Goal: Task Accomplishment & Management: Use online tool/utility

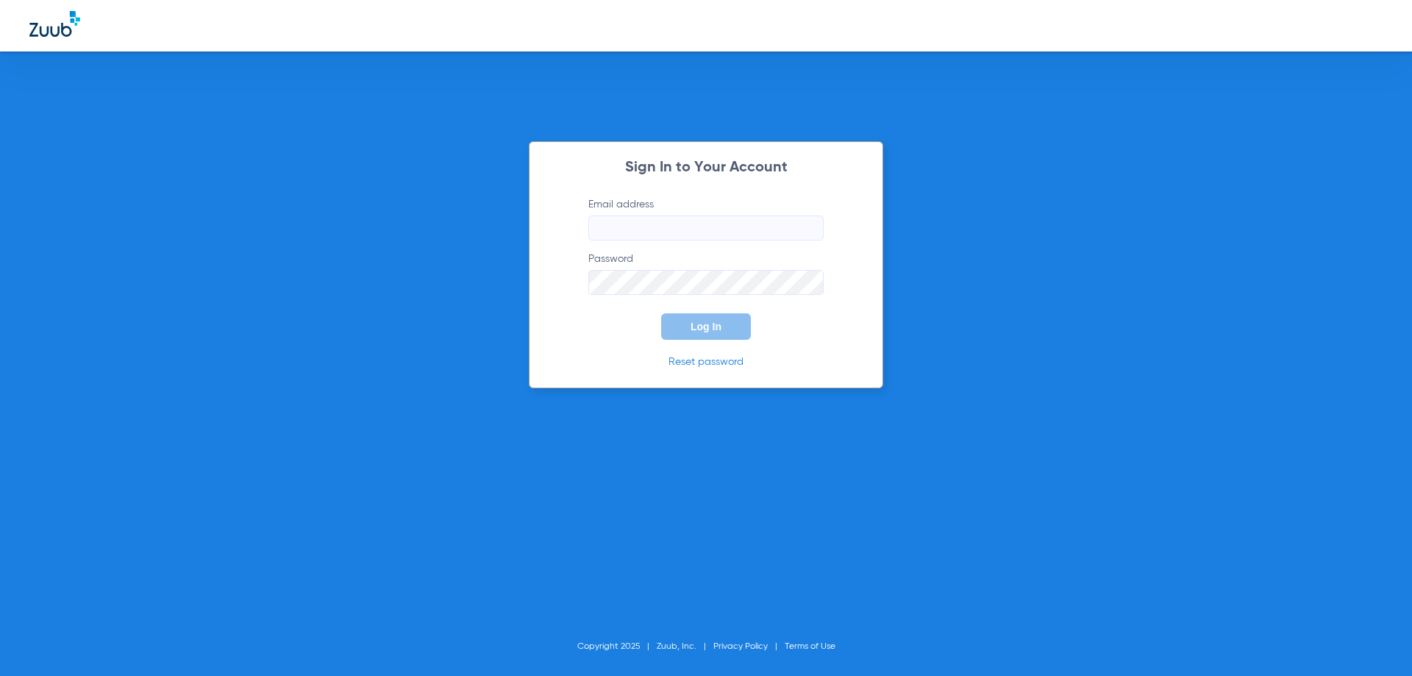
type input "[EMAIL_ADDRESS][DOMAIN_NAME]"
click at [693, 332] on span "Log In" at bounding box center [706, 327] width 31 height 12
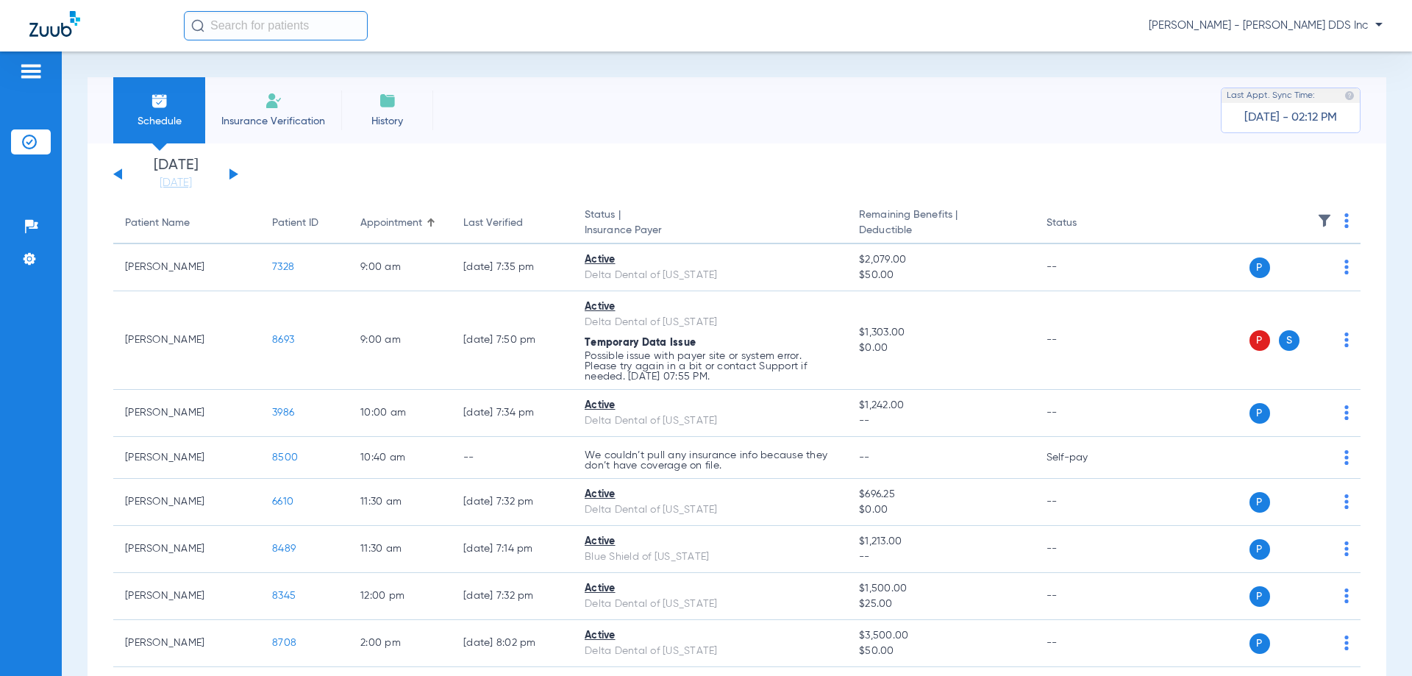
click at [233, 171] on button at bounding box center [233, 173] width 9 height 11
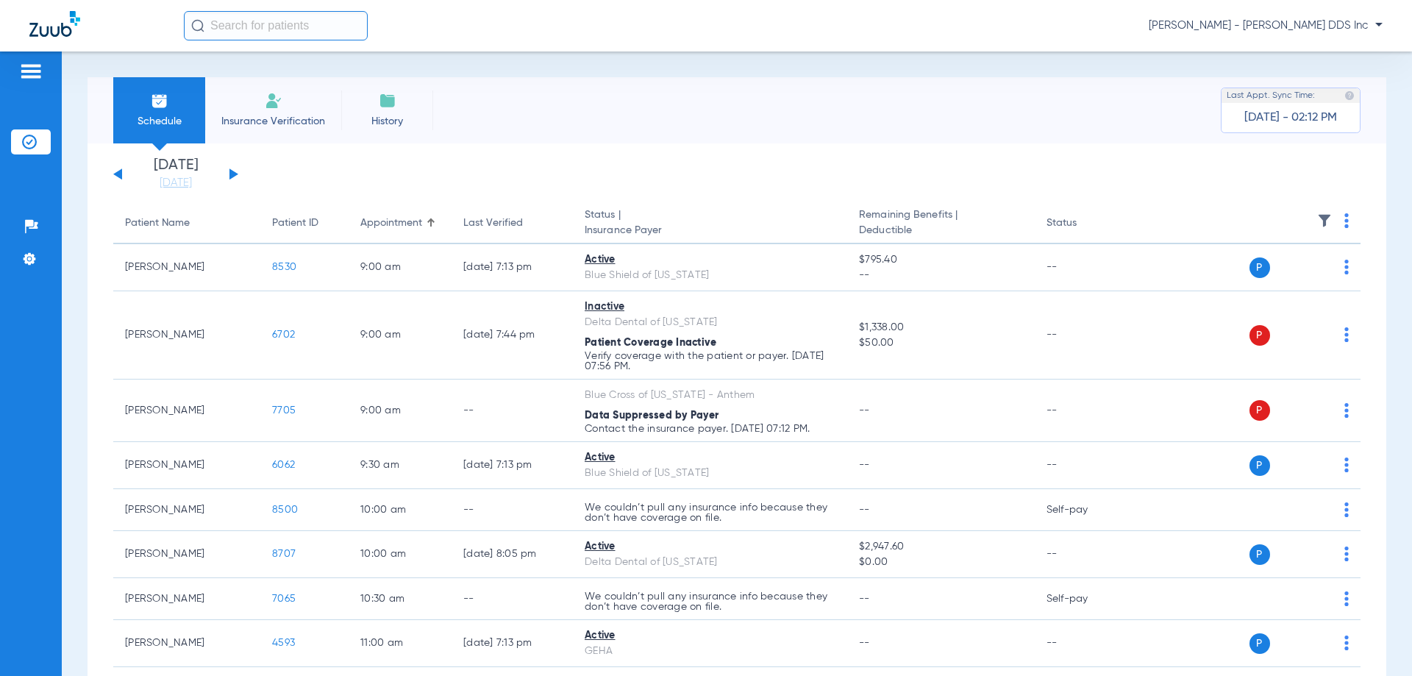
click at [115, 175] on button at bounding box center [117, 173] width 9 height 11
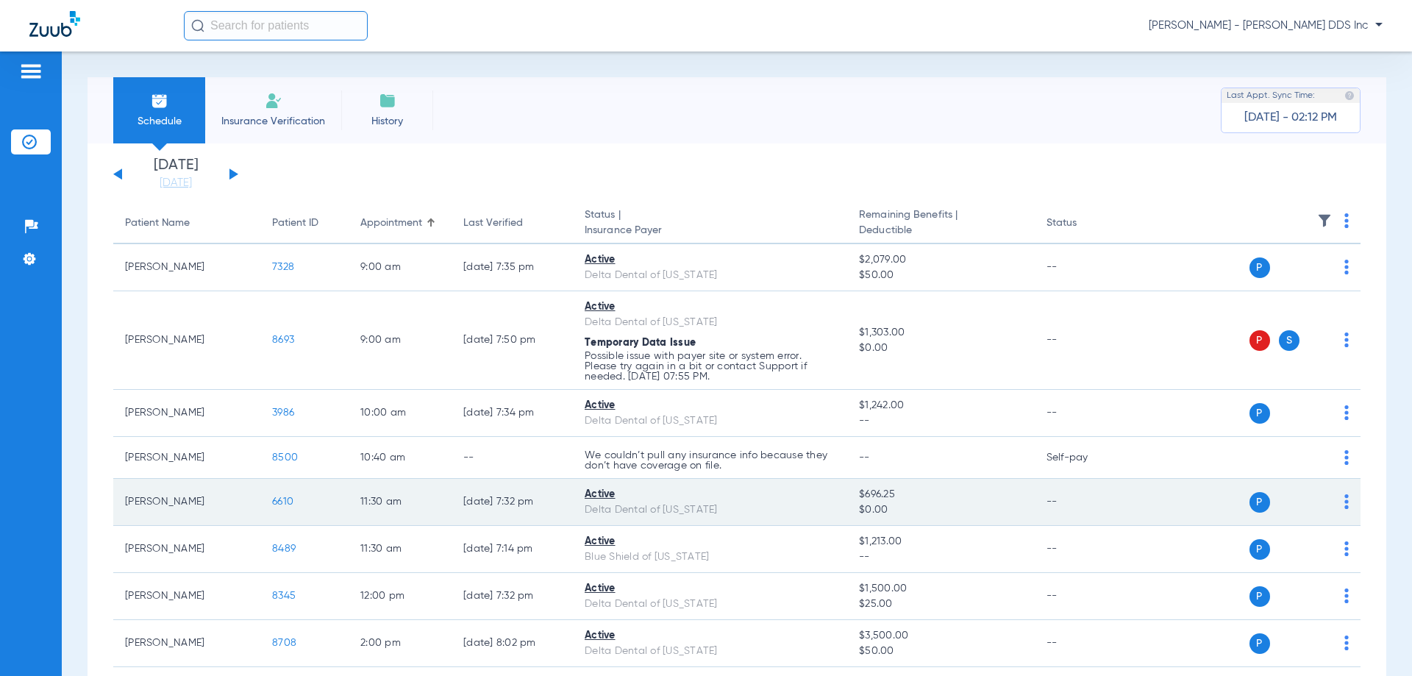
scroll to position [221, 0]
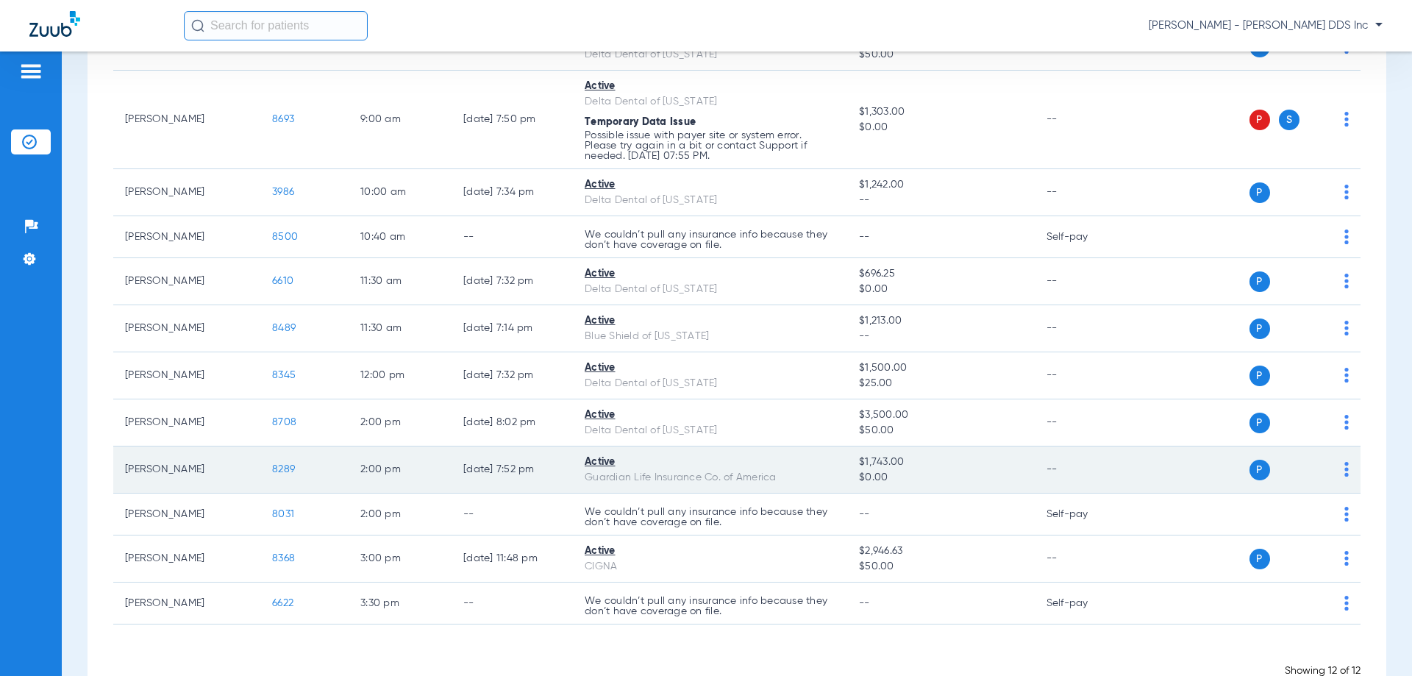
click at [279, 471] on span "8289" at bounding box center [283, 469] width 23 height 10
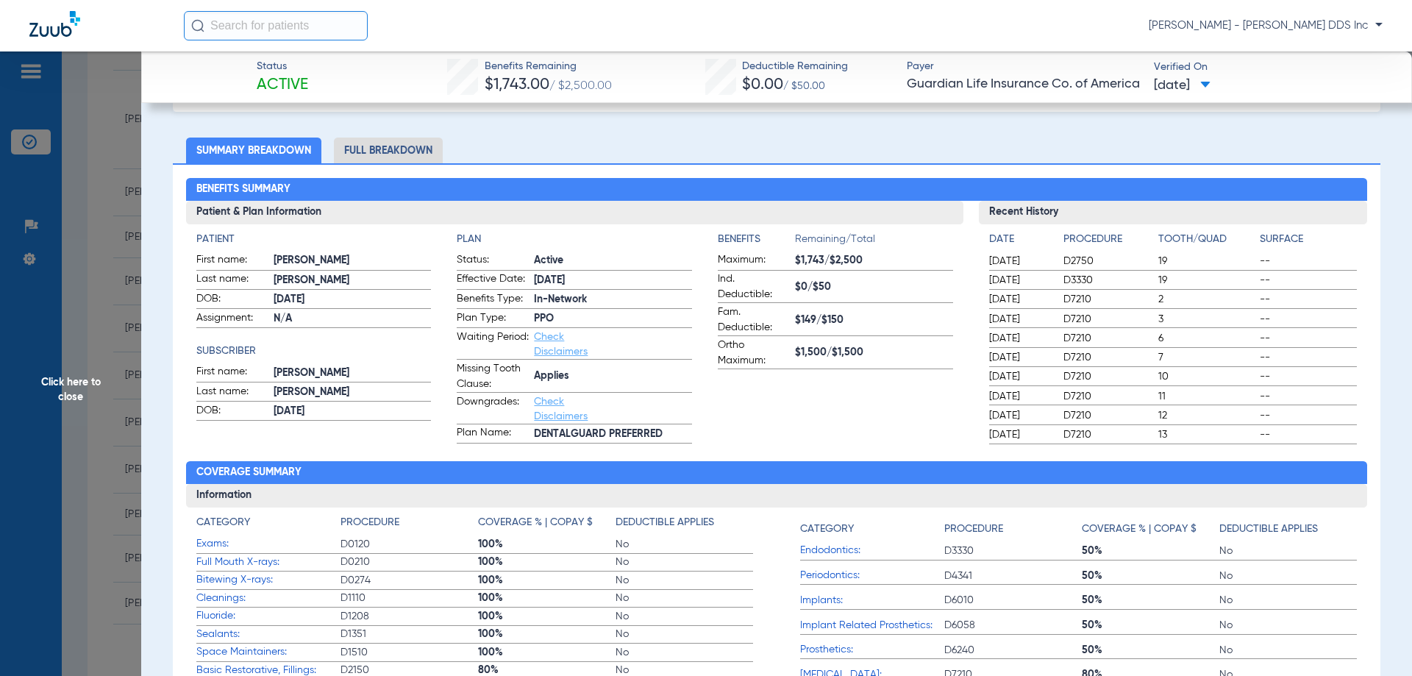
scroll to position [0, 0]
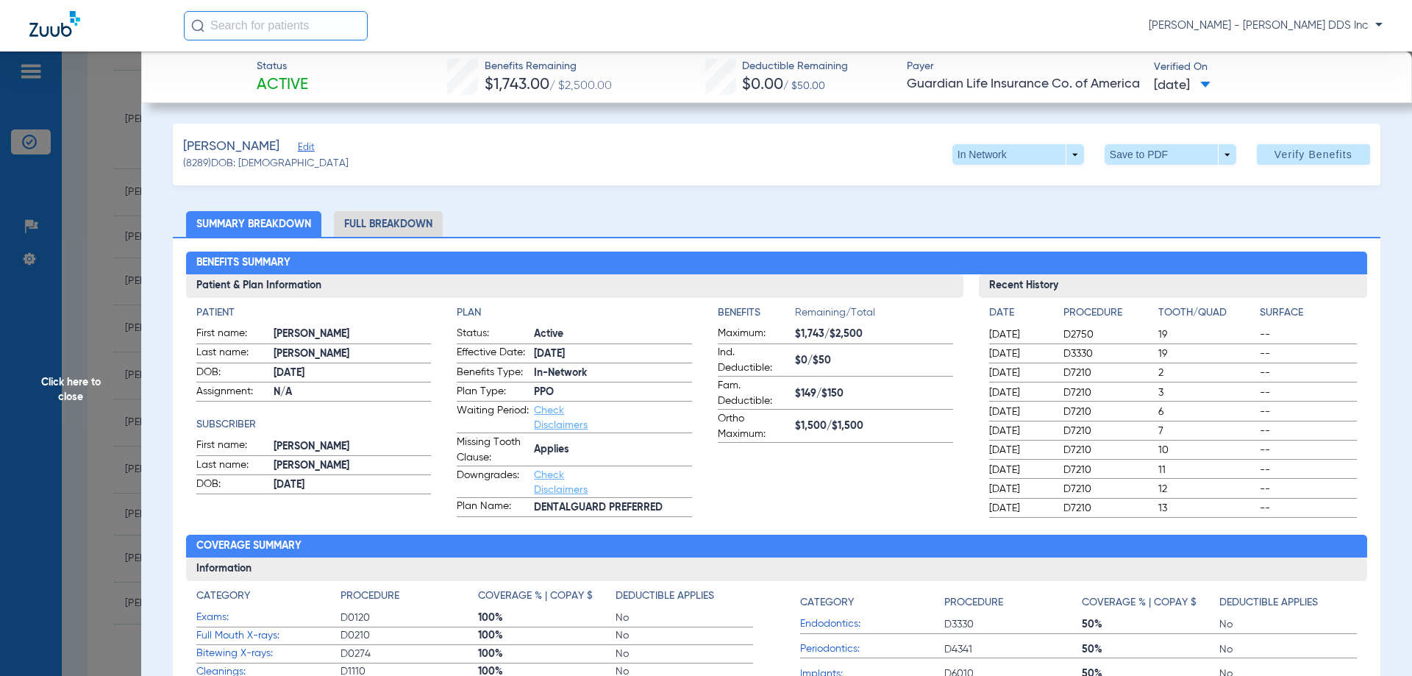
click at [78, 380] on span "Click here to close" at bounding box center [70, 389] width 141 height 676
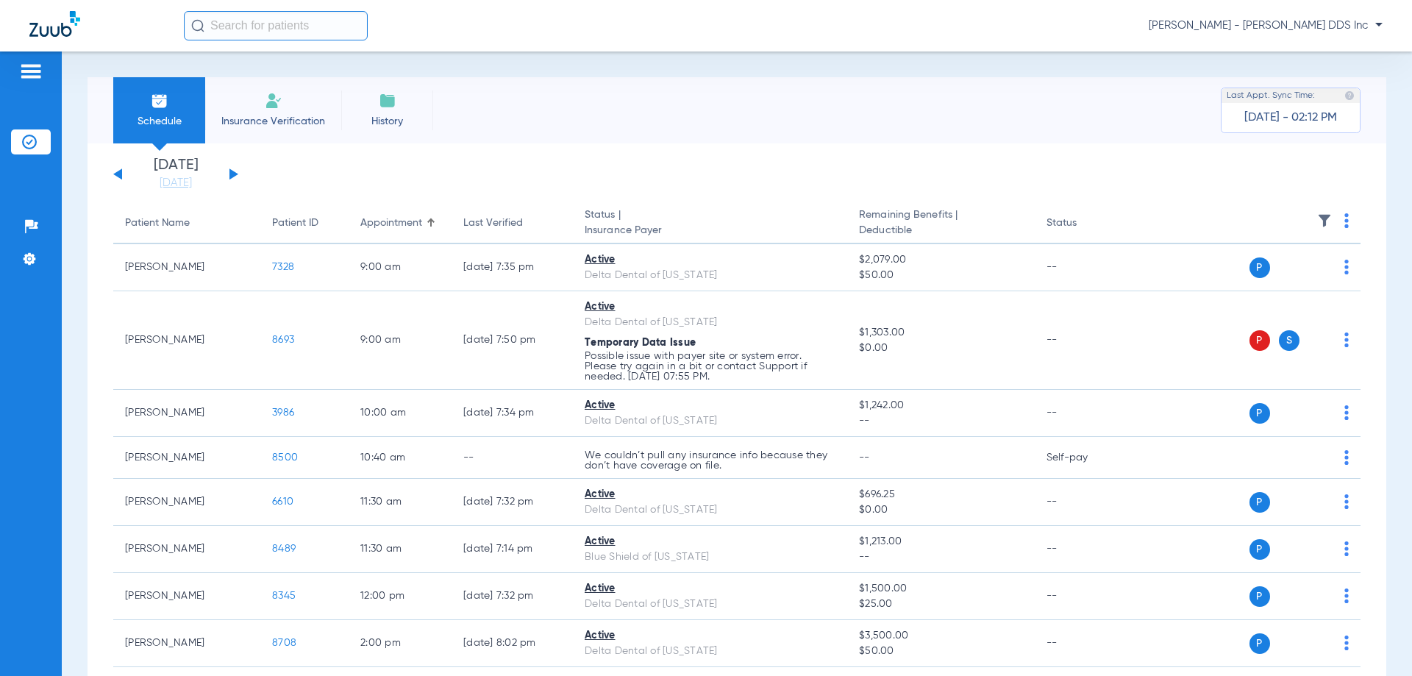
click at [232, 173] on button at bounding box center [233, 173] width 9 height 11
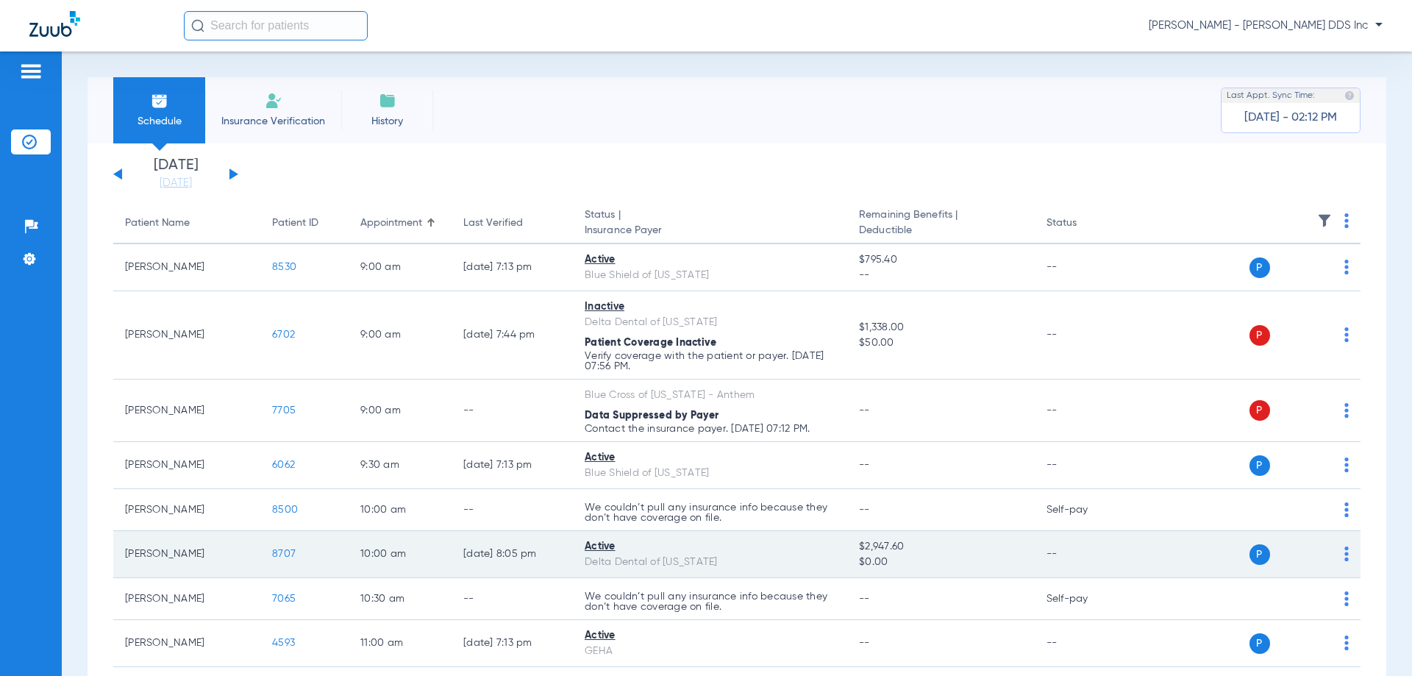
click at [276, 552] on span "8707" at bounding box center [284, 554] width 24 height 10
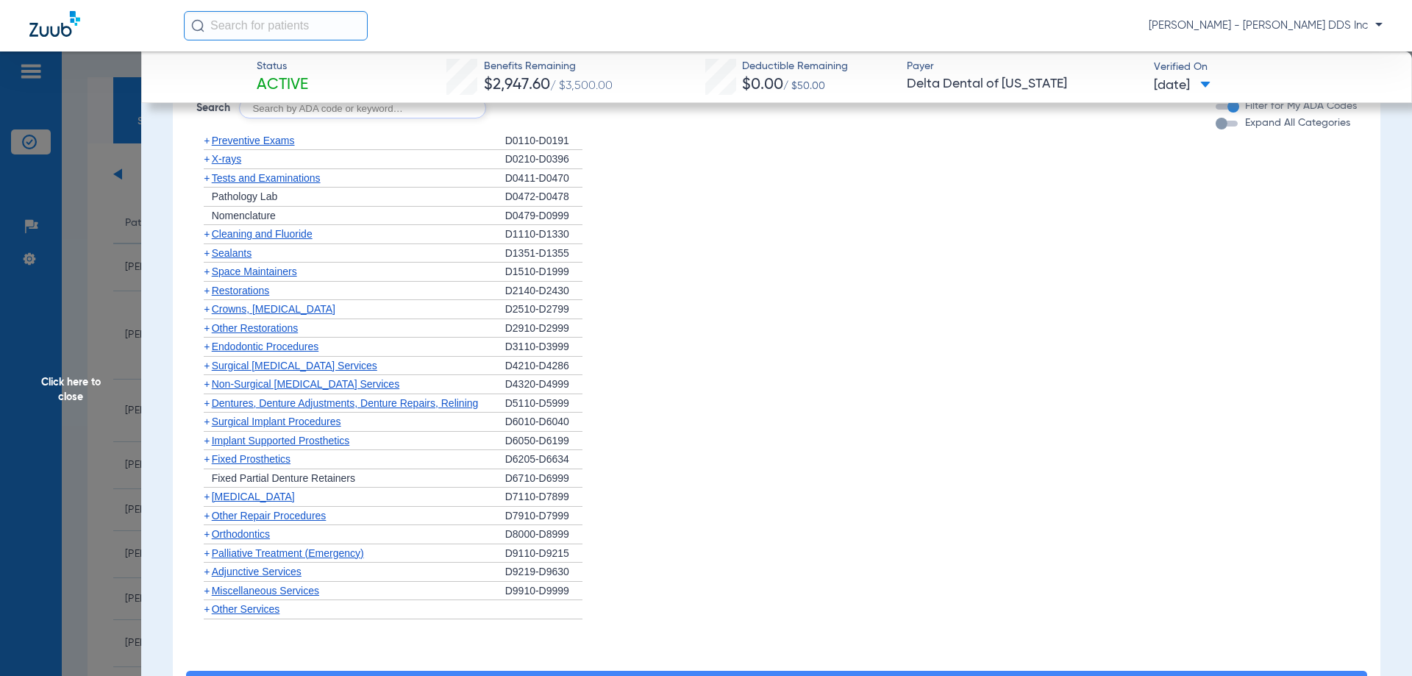
scroll to position [809, 0]
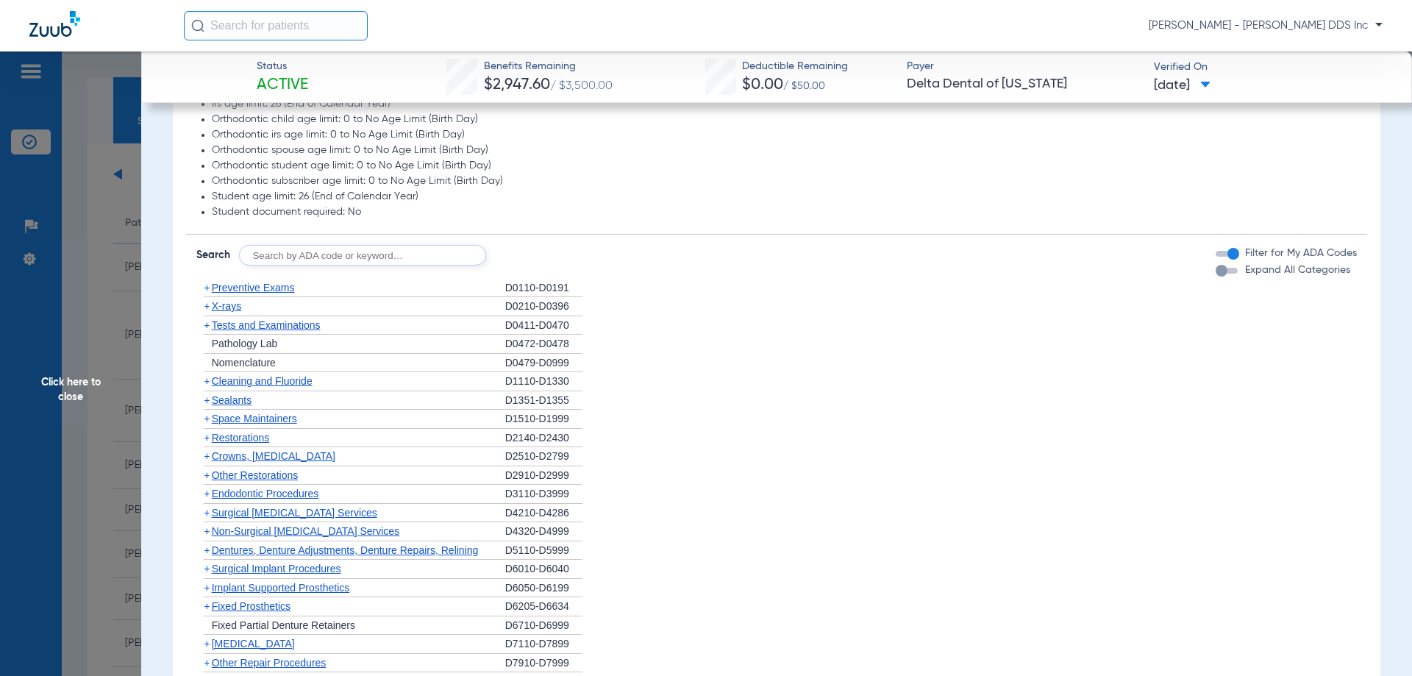
click at [254, 383] on span "Cleaning and Fluoride" at bounding box center [262, 381] width 101 height 12
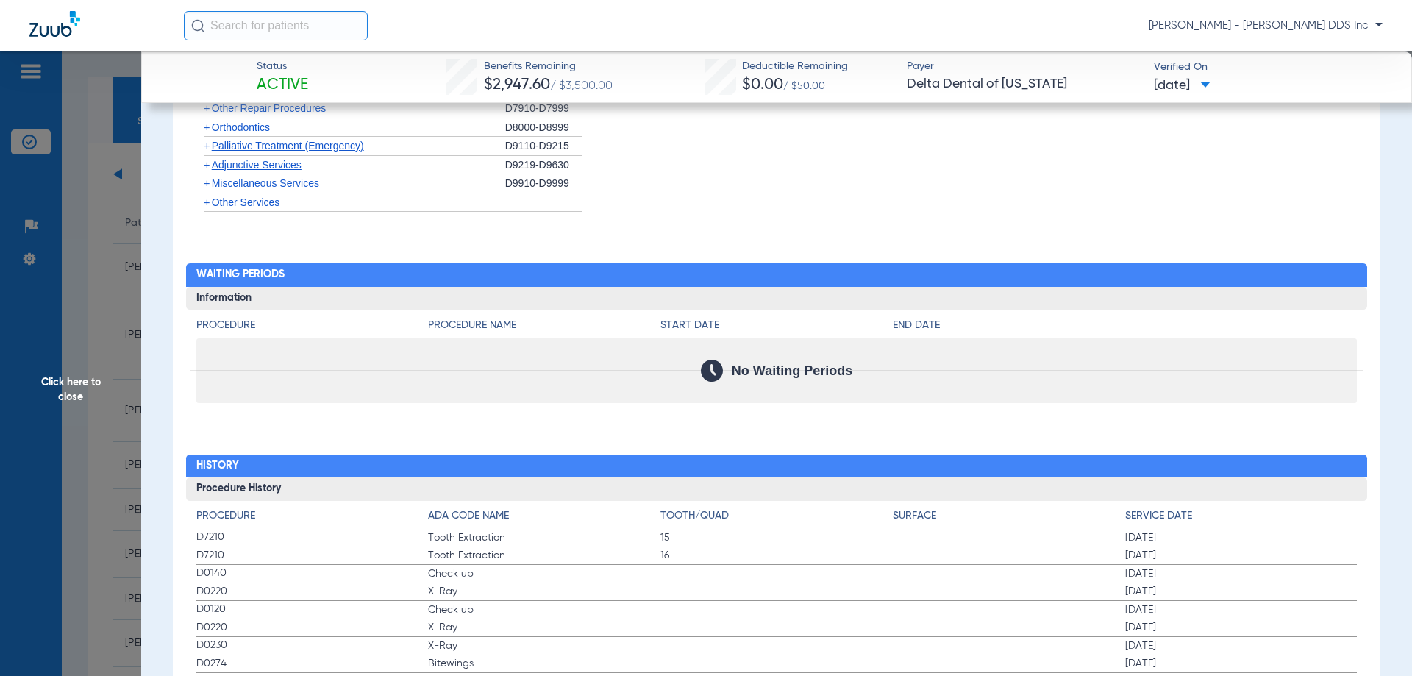
scroll to position [1765, 0]
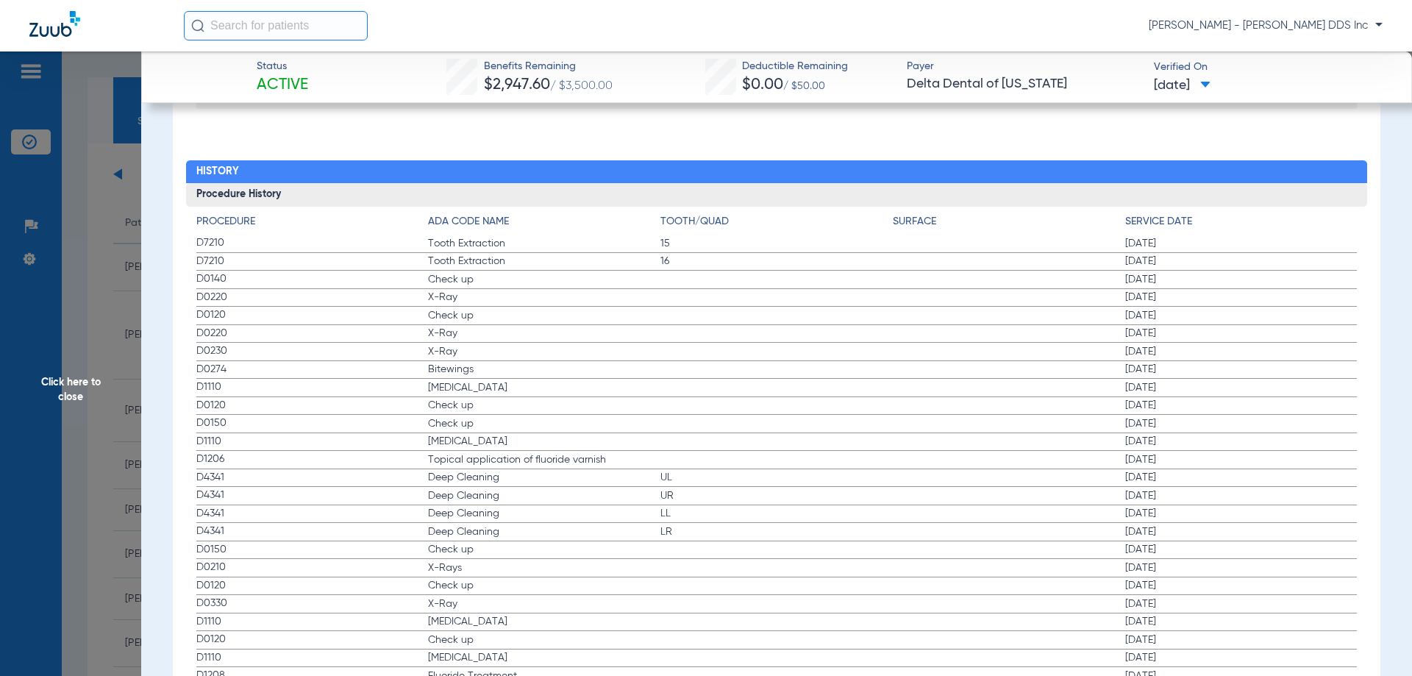
click at [81, 385] on span "Click here to close" at bounding box center [70, 389] width 141 height 676
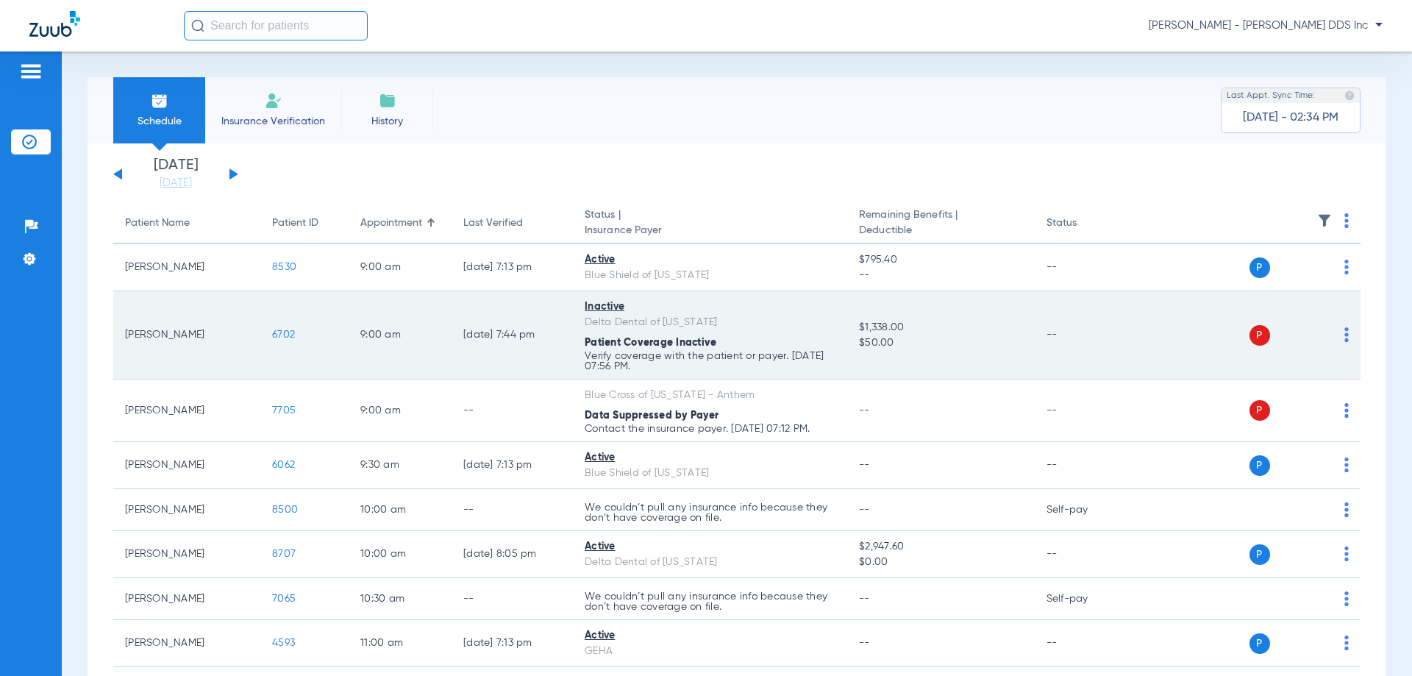
click at [281, 335] on span "6702" at bounding box center [283, 334] width 23 height 10
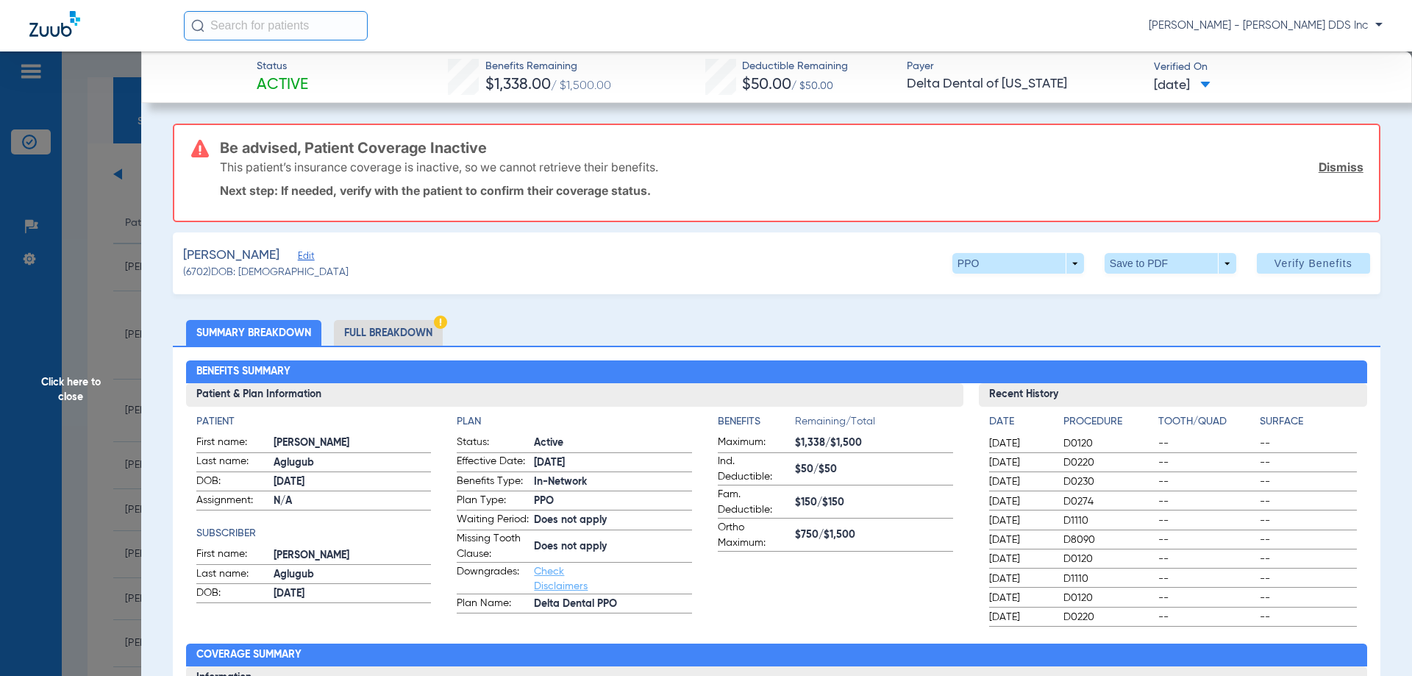
click at [49, 375] on span "Click here to close" at bounding box center [70, 389] width 141 height 676
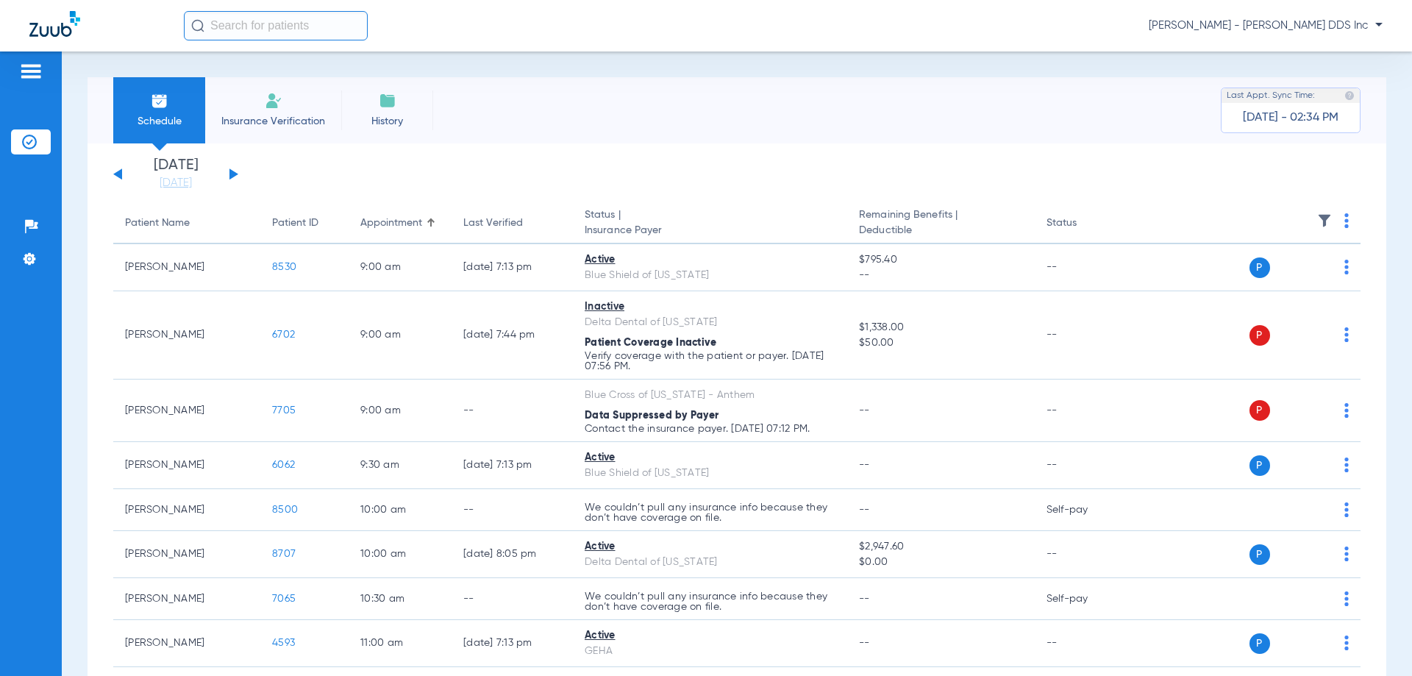
click at [234, 167] on div "[DATE] [DATE] [DATE] [DATE] [DATE] [DATE] [DATE] [DATE] [DATE] [DATE] [DATE] [D…" at bounding box center [175, 174] width 125 height 32
click at [234, 173] on button at bounding box center [233, 173] width 9 height 11
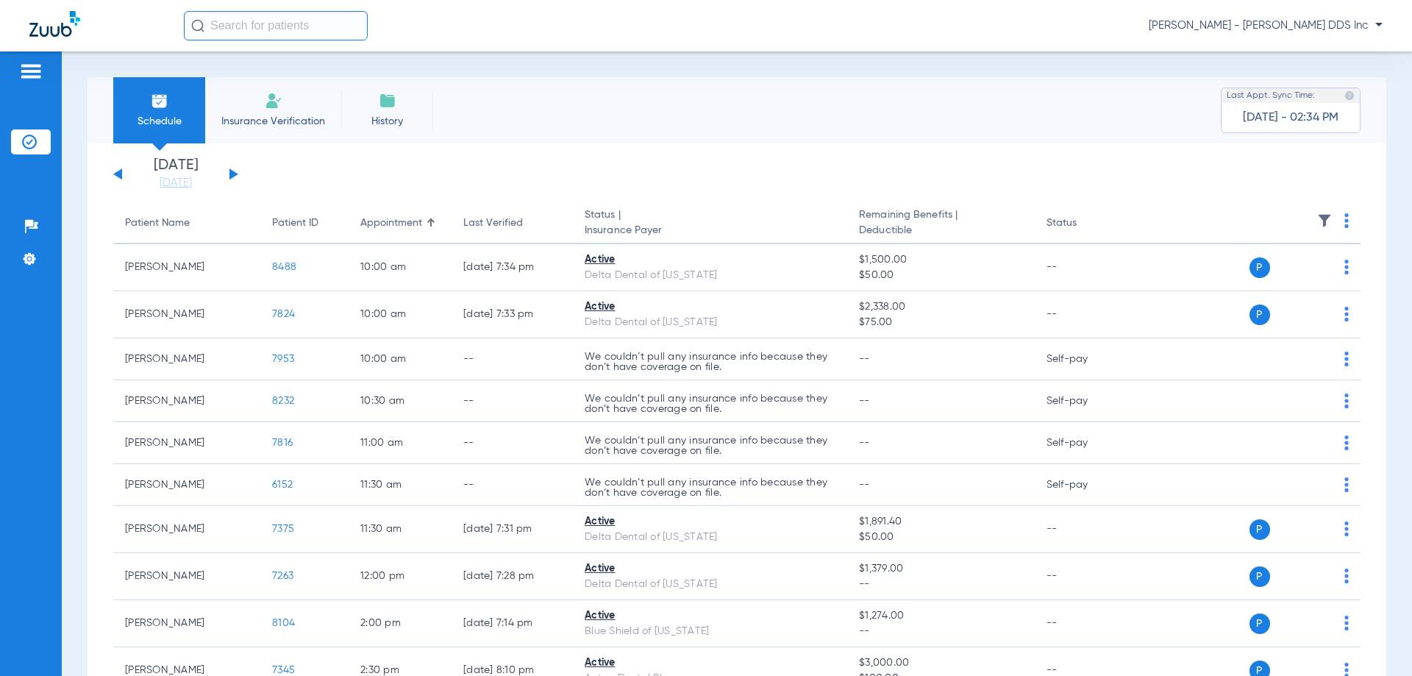
click at [227, 169] on div "[DATE] [DATE] [DATE] [DATE] [DATE] [DATE] [DATE] [DATE] [DATE] [DATE] [DATE] [D…" at bounding box center [175, 174] width 125 height 32
click at [233, 173] on button at bounding box center [233, 173] width 9 height 11
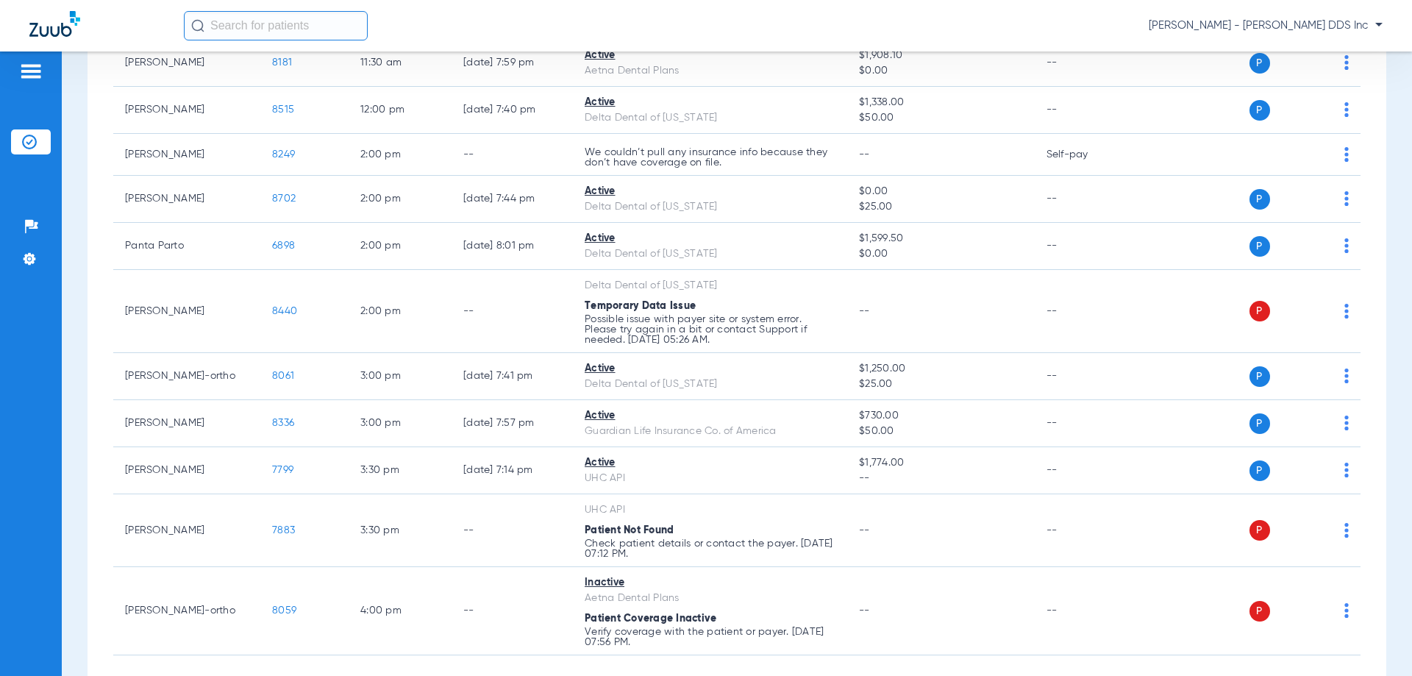
scroll to position [632, 0]
